Goal: Task Accomplishment & Management: Manage account settings

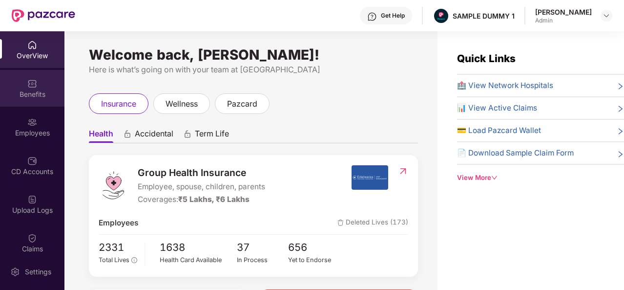
click at [12, 92] on div "Benefits" at bounding box center [32, 94] width 64 height 10
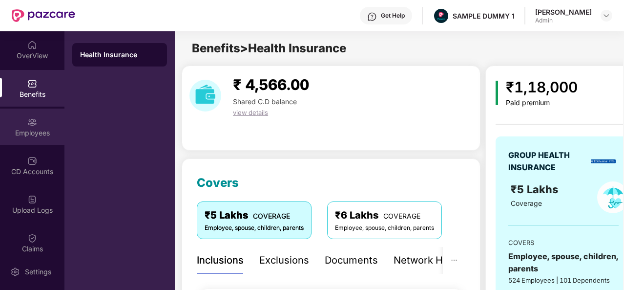
click at [34, 119] on img at bounding box center [32, 122] width 10 height 10
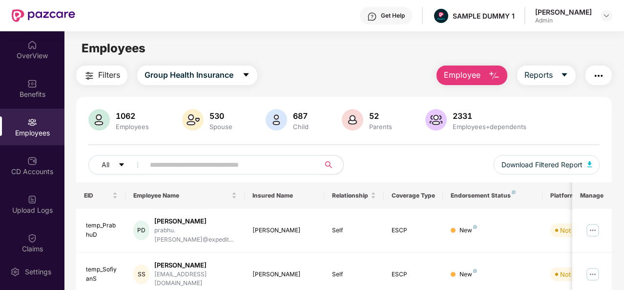
click at [468, 71] on span "Employee" at bounding box center [462, 75] width 37 height 12
click at [355, 76] on div "Filters Group Health Insurance Employee Reports" at bounding box center [344, 75] width 536 height 20
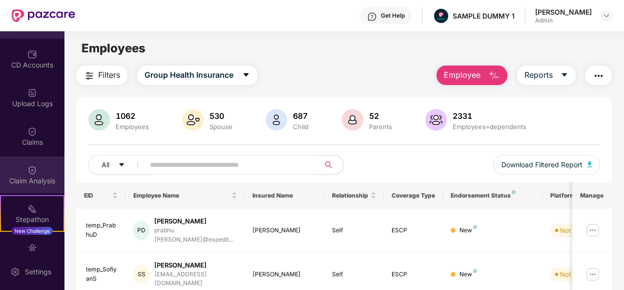
click at [32, 177] on div "Claim Analysis" at bounding box center [32, 181] width 64 height 10
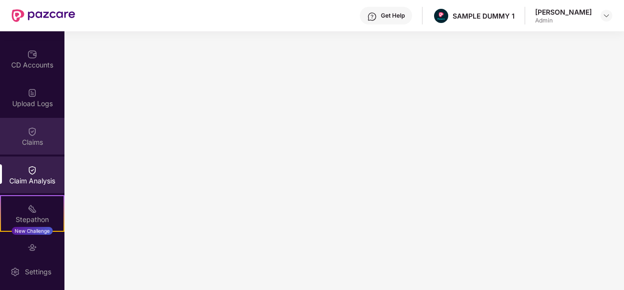
scroll to position [0, 0]
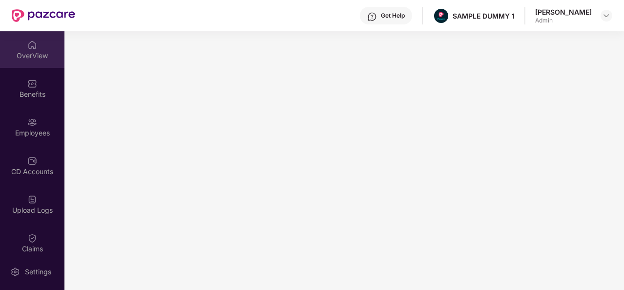
click at [46, 57] on div "OverView" at bounding box center [32, 56] width 64 height 10
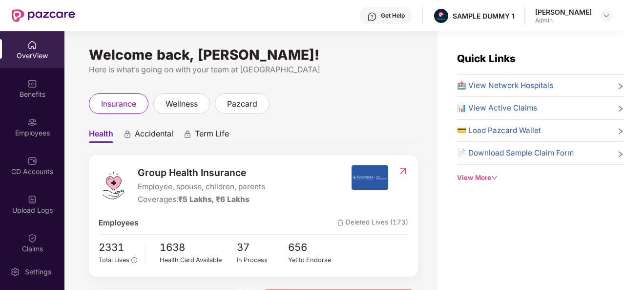
click at [384, 13] on div "Get Help" at bounding box center [386, 16] width 52 height 18
click at [297, 131] on ul "Health Accidental Term Life" at bounding box center [253, 134] width 329 height 20
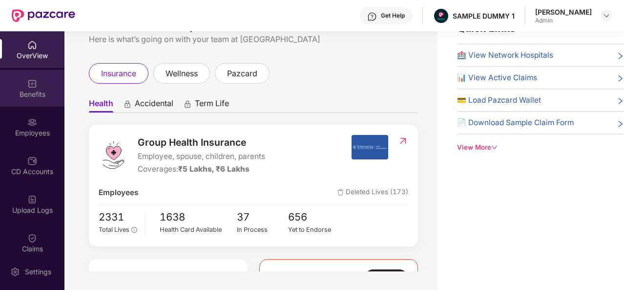
click at [30, 76] on div "Benefits" at bounding box center [32, 88] width 64 height 37
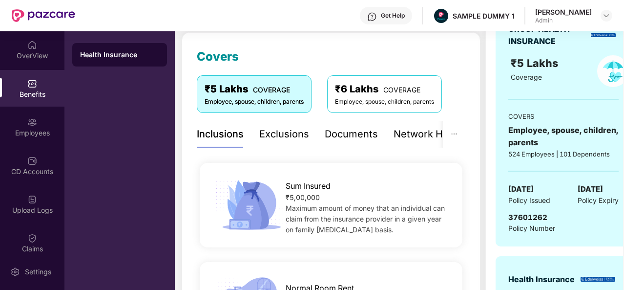
scroll to position [124, 0]
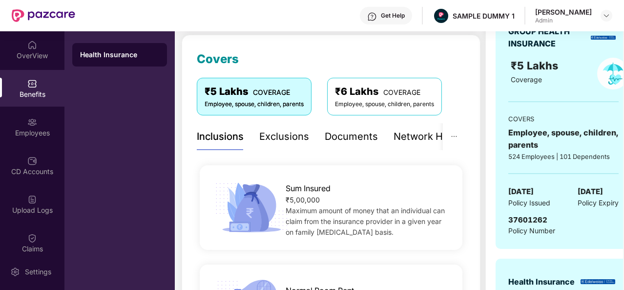
click at [284, 141] on div "Exclusions" at bounding box center [284, 136] width 50 height 15
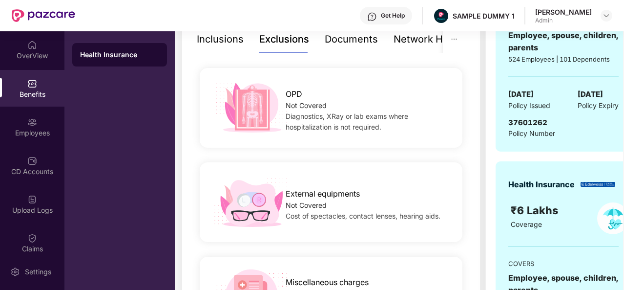
scroll to position [163, 0]
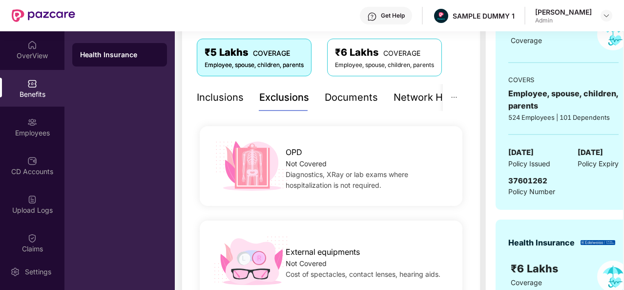
click at [344, 99] on div "Documents" at bounding box center [351, 97] width 53 height 15
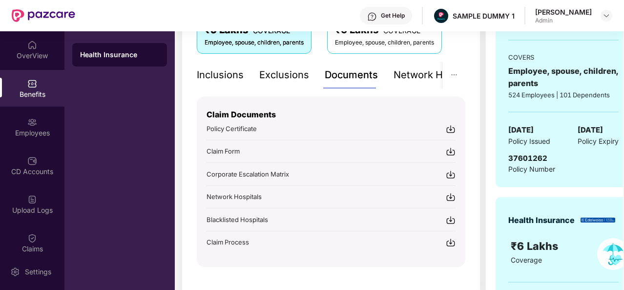
scroll to position [203, 0]
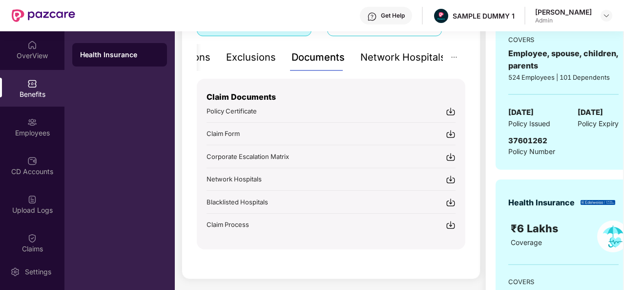
click at [412, 61] on div "Network Hospitals" at bounding box center [402, 57] width 85 height 15
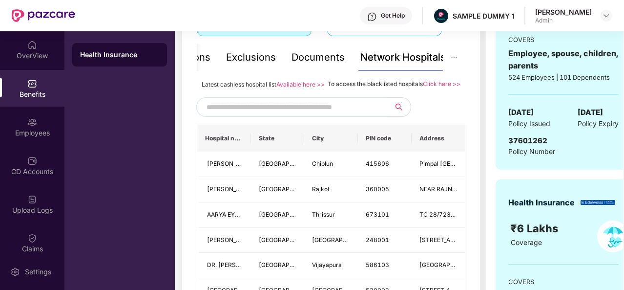
click at [273, 114] on input "text" at bounding box center [290, 107] width 167 height 15
type input "******"
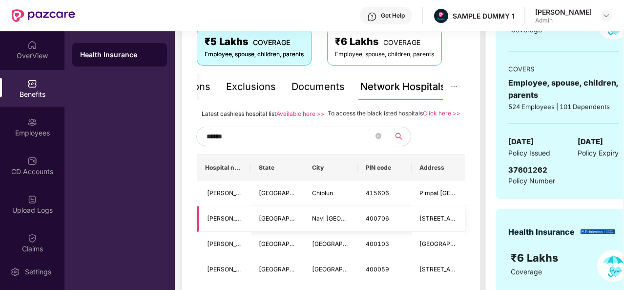
scroll to position [173, 0]
click at [377, 142] on span at bounding box center [379, 136] width 6 height 9
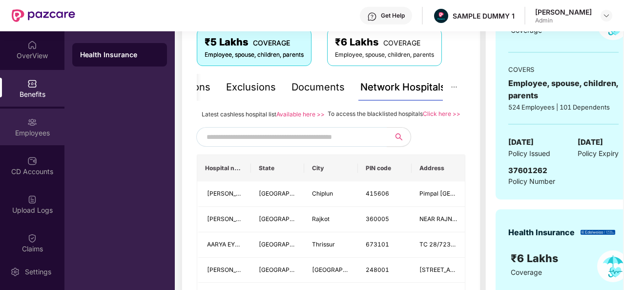
click at [36, 121] on div "Employees" at bounding box center [32, 126] width 64 height 37
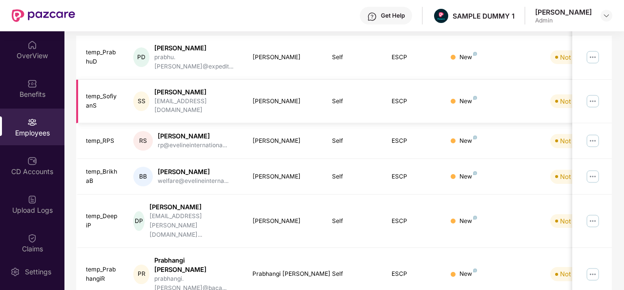
scroll to position [0, 0]
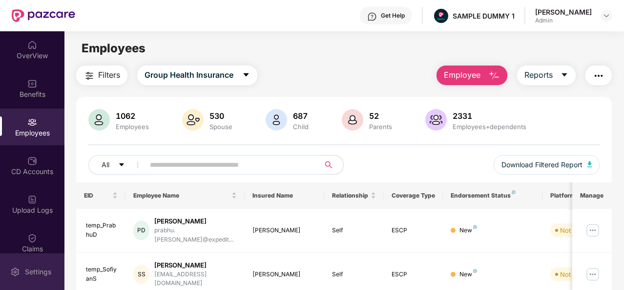
click at [30, 272] on div "Settings" at bounding box center [38, 272] width 32 height 10
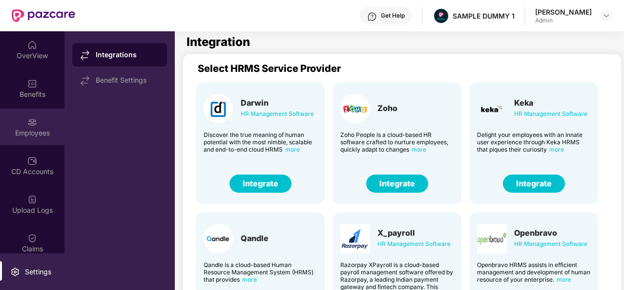
click at [42, 125] on div "Employees" at bounding box center [32, 126] width 64 height 37
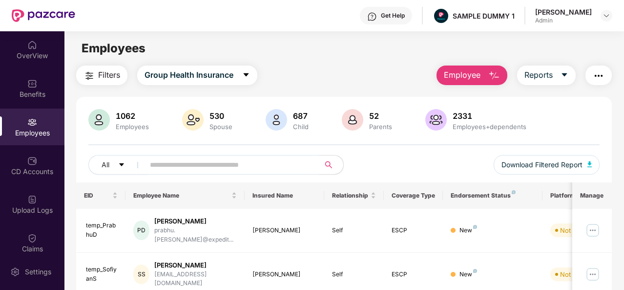
click at [482, 75] on button "Employee" at bounding box center [472, 75] width 71 height 20
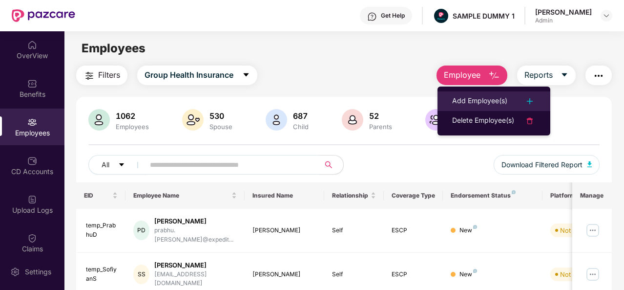
click at [487, 100] on div "Add Employee(s)" at bounding box center [479, 101] width 55 height 12
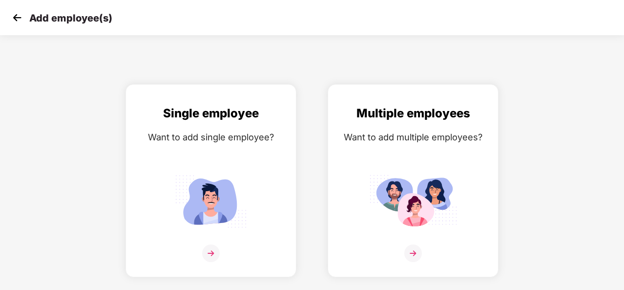
click at [18, 15] on img at bounding box center [17, 17] width 15 height 15
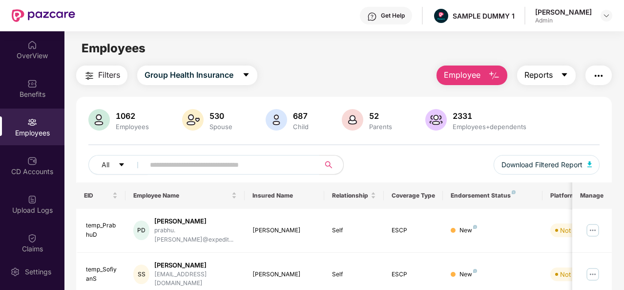
click at [564, 73] on icon "caret-down" at bounding box center [565, 75] width 8 height 8
click at [601, 77] on img "button" at bounding box center [599, 76] width 12 height 12
click at [415, 158] on div "All Download Filtered Report" at bounding box center [343, 168] width 511 height 27
click at [27, 180] on div "CD Accounts" at bounding box center [32, 165] width 64 height 37
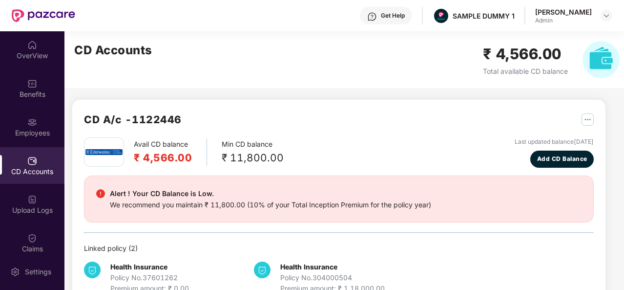
scroll to position [26, 0]
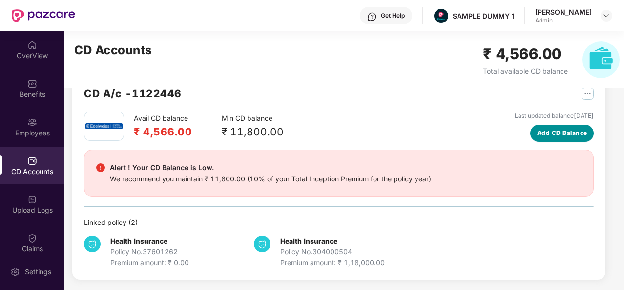
click at [564, 134] on span "Add CD Balance" at bounding box center [562, 132] width 50 height 9
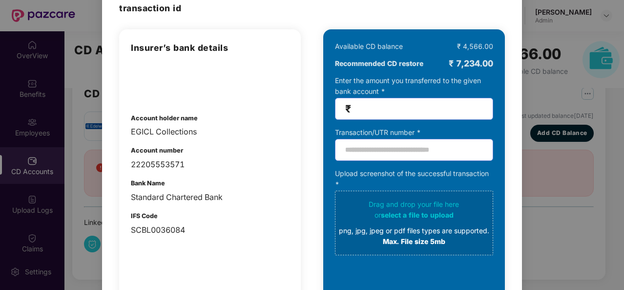
scroll to position [0, 0]
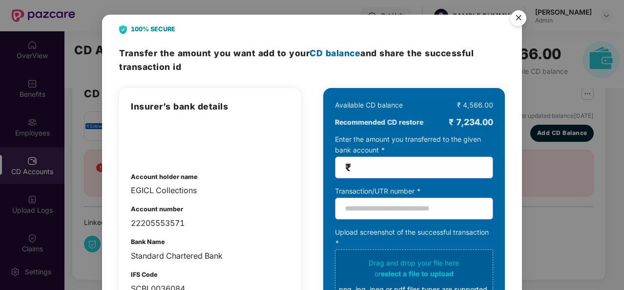
click at [519, 13] on img "Close" at bounding box center [518, 19] width 27 height 27
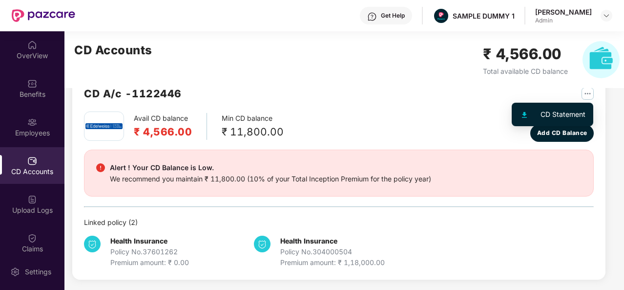
click at [587, 95] on img "button" at bounding box center [588, 93] width 12 height 12
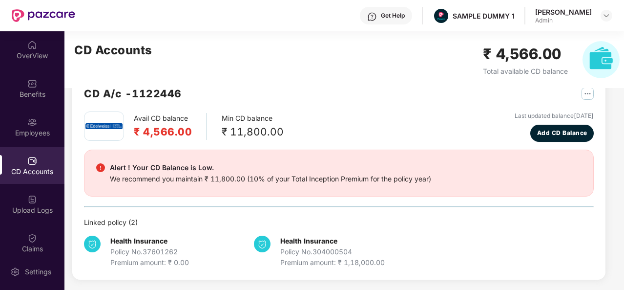
click at [440, 138] on div "Avail CD balance ₹ 4,566.00 Min CD balance ₹ 11,800.00 Last updated balance [DA…" at bounding box center [339, 126] width 510 height 30
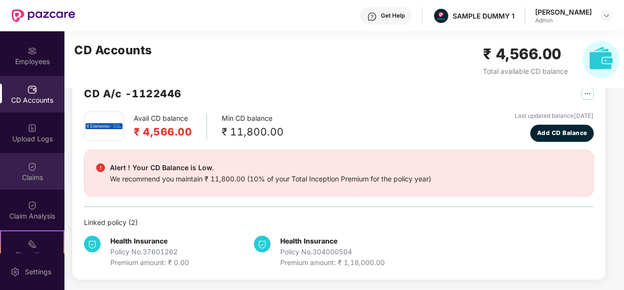
click at [38, 168] on div "Claims" at bounding box center [32, 171] width 64 height 37
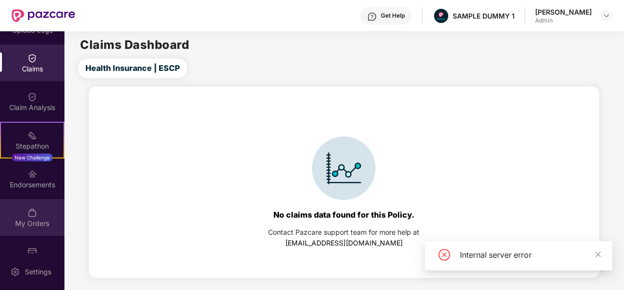
scroll to position [185, 0]
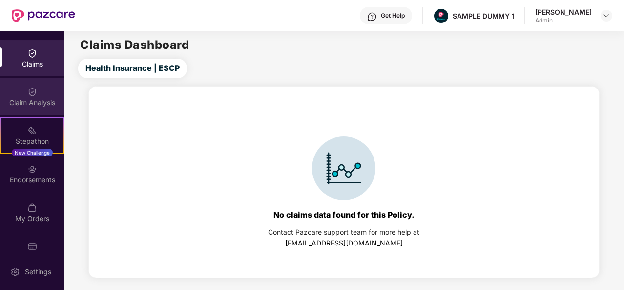
click at [19, 86] on div "Claim Analysis" at bounding box center [32, 96] width 64 height 37
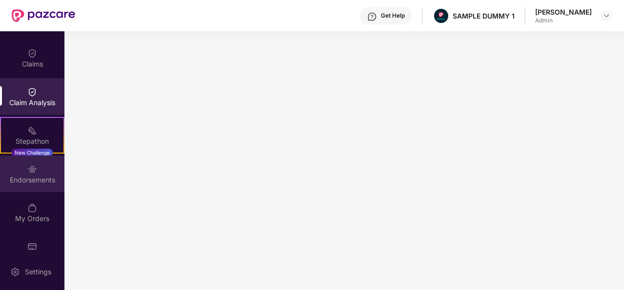
click at [40, 188] on div "Endorsements" at bounding box center [32, 173] width 64 height 37
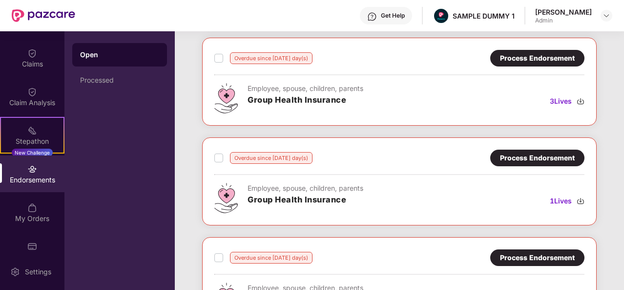
scroll to position [162, 0]
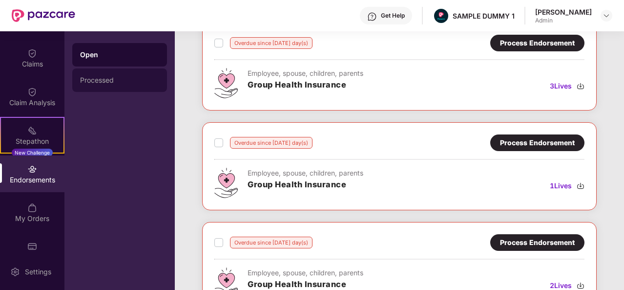
click at [93, 79] on div "Processed" at bounding box center [119, 80] width 79 height 8
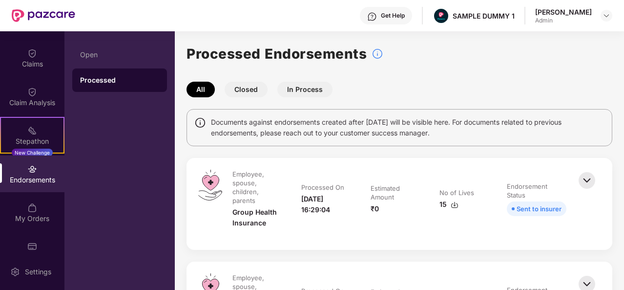
scroll to position [80, 0]
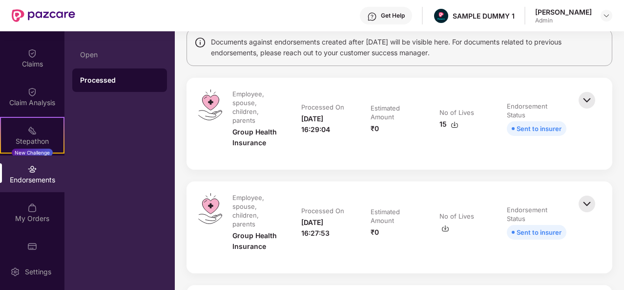
click at [579, 103] on img at bounding box center [586, 99] width 21 height 21
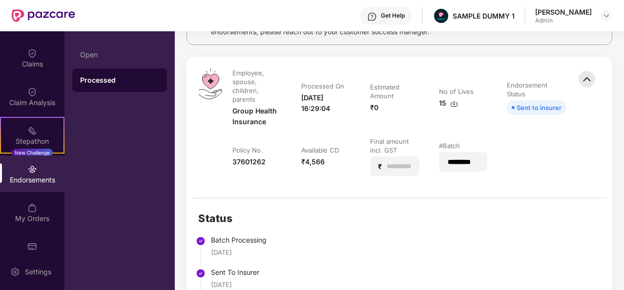
scroll to position [102, 0]
click at [39, 211] on div "My Orders" at bounding box center [32, 212] width 64 height 37
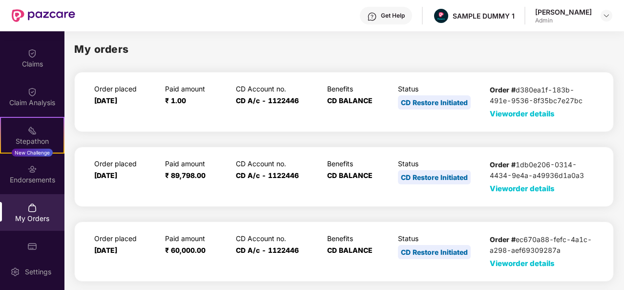
click at [526, 113] on span "View order details" at bounding box center [522, 113] width 65 height 9
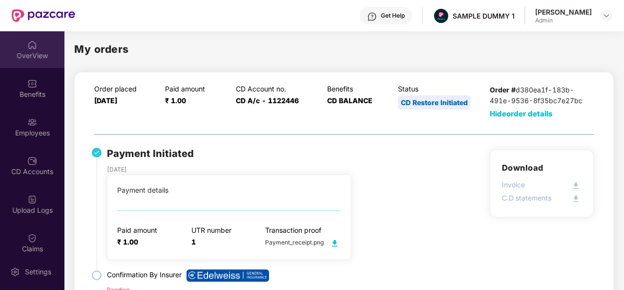
click at [52, 39] on div "OverView" at bounding box center [32, 49] width 64 height 37
